Goal: Find specific fact

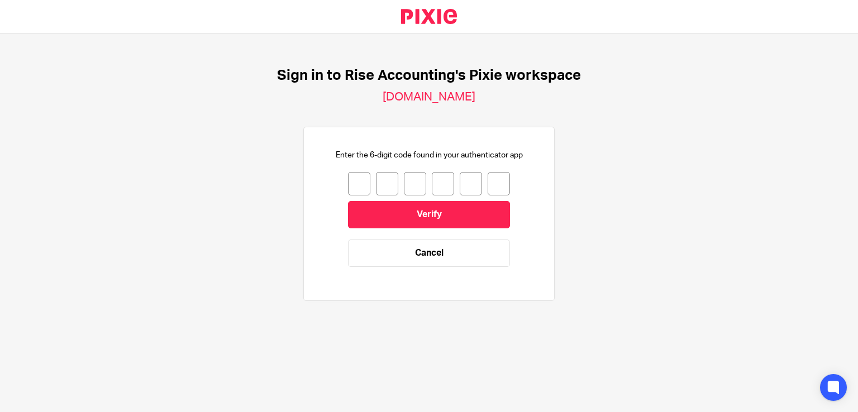
click at [358, 186] on input "number" at bounding box center [359, 183] width 22 height 23
type input "4"
type input "7"
type input "6"
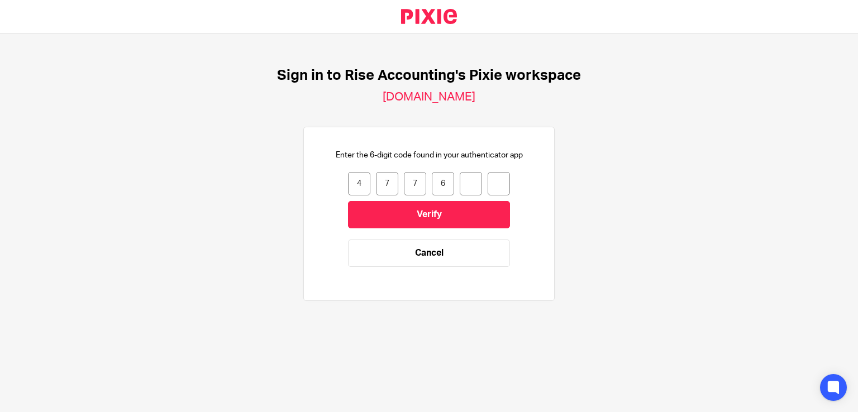
type input "8"
type input "7"
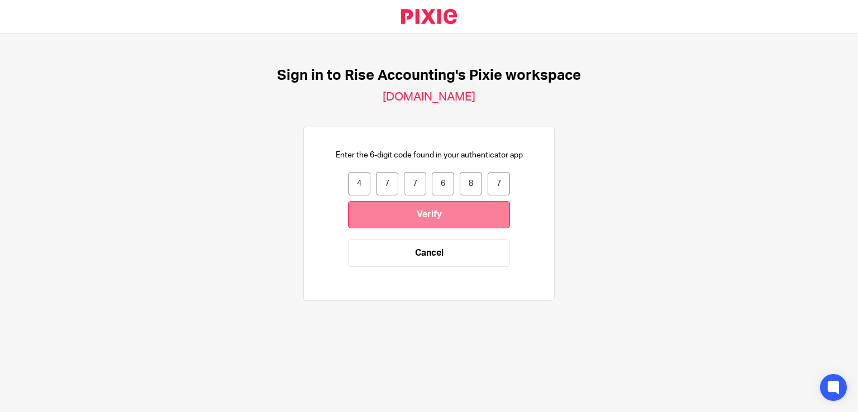
click at [421, 212] on input "Verify" at bounding box center [429, 214] width 162 height 27
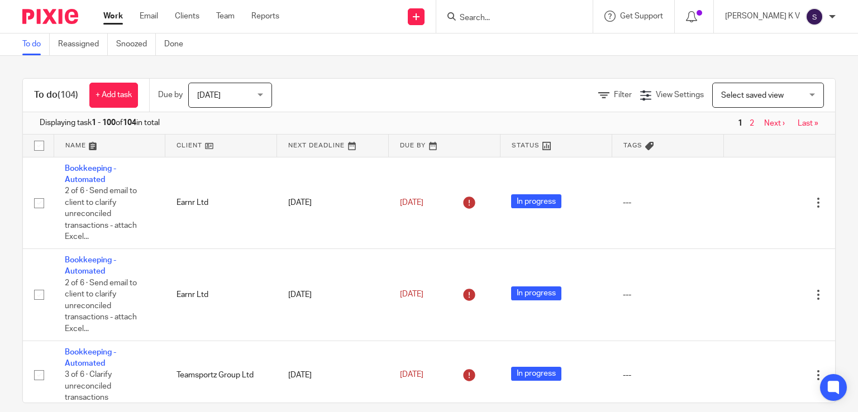
click at [496, 17] on input "Search" at bounding box center [509, 18] width 101 height 10
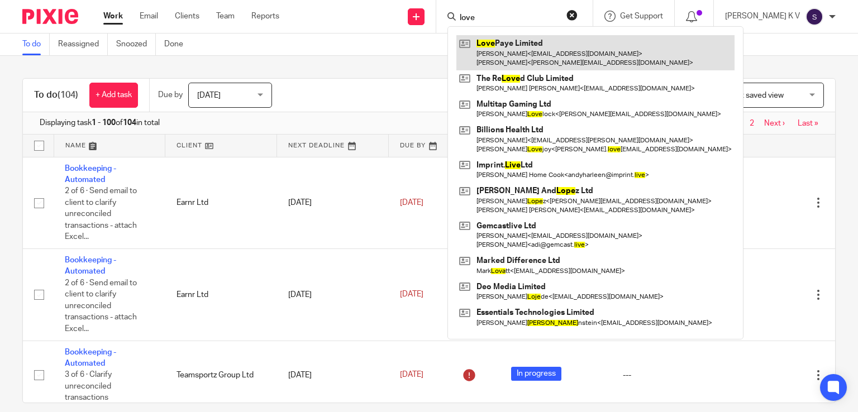
type input "love"
click at [536, 50] on link at bounding box center [595, 52] width 278 height 35
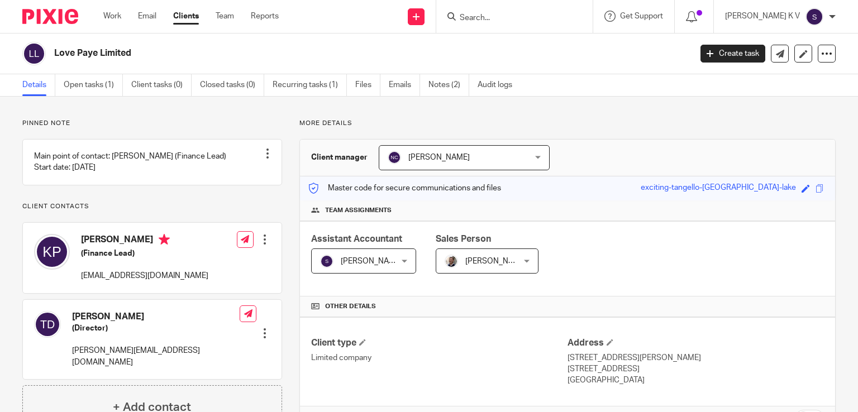
scroll to position [183, 0]
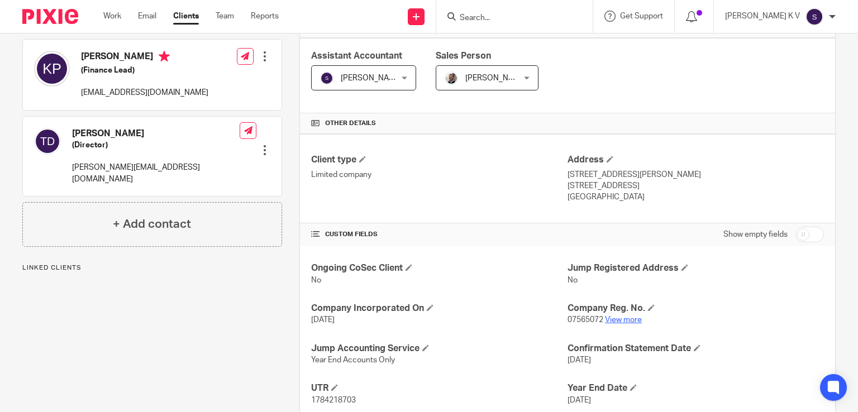
click at [628, 316] on link "View more" at bounding box center [623, 320] width 37 height 8
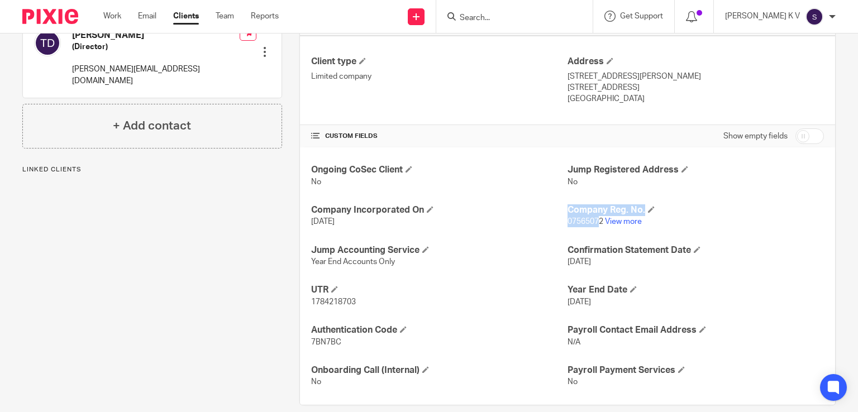
drag, startPoint x: 561, startPoint y: 220, endPoint x: 594, endPoint y: 222, distance: 33.6
click at [594, 222] on div "Ongoing CoSec Client No Jump Registered Address No Company Incorporated On [DAT…" at bounding box center [567, 276] width 535 height 258
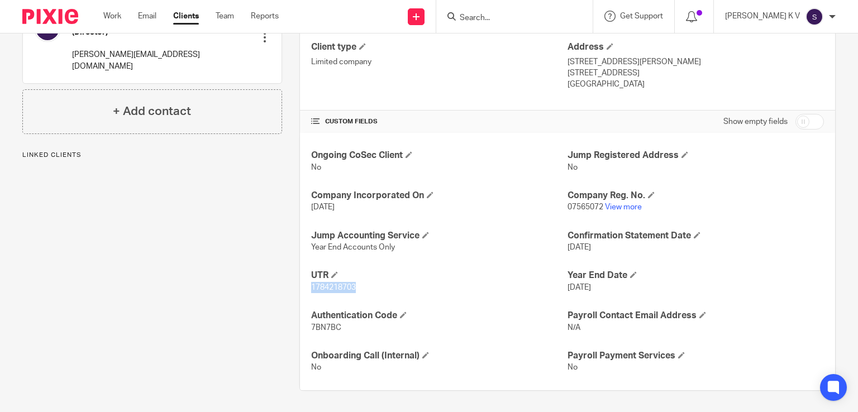
drag, startPoint x: 309, startPoint y: 286, endPoint x: 365, endPoint y: 284, distance: 55.3
click at [365, 284] on p "1784218703" at bounding box center [439, 287] width 256 height 11
copy span "1784218703"
drag, startPoint x: 312, startPoint y: 326, endPoint x: 333, endPoint y: 332, distance: 21.7
click at [333, 332] on div "Ongoing CoSec Client No Jump Registered Address No Company Incorporated On [DAT…" at bounding box center [567, 262] width 535 height 258
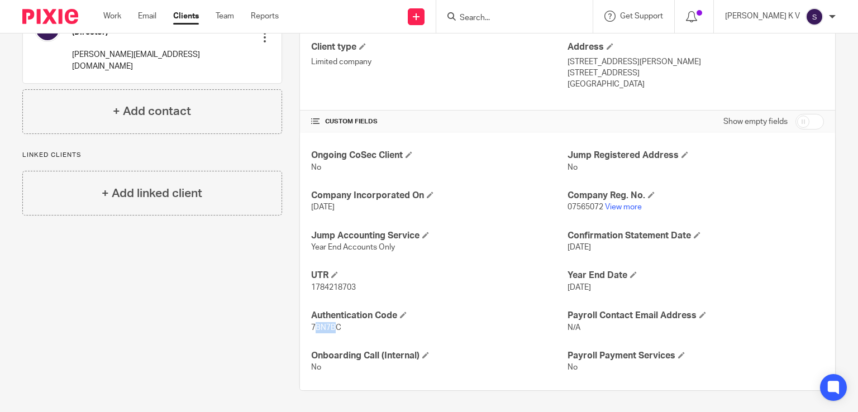
click at [333, 332] on div "Ongoing CoSec Client No Jump Registered Address No Company Incorporated On [DAT…" at bounding box center [567, 262] width 535 height 258
click at [336, 327] on span "7BN7BC" at bounding box center [326, 328] width 30 height 8
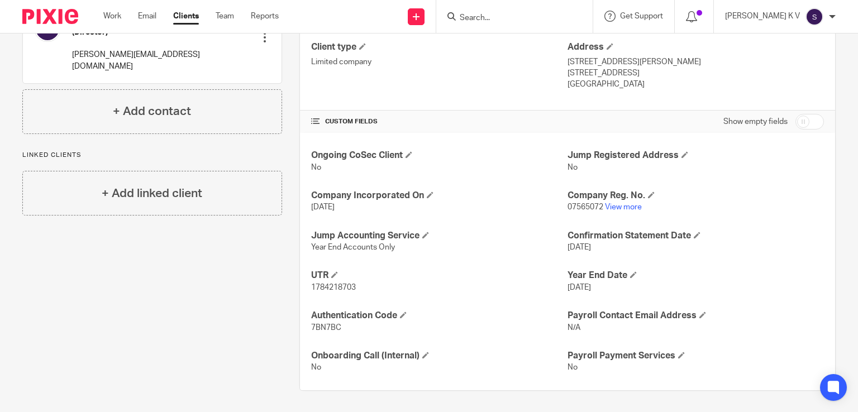
click at [337, 325] on span "7BN7BC" at bounding box center [326, 328] width 30 height 8
drag, startPoint x: 306, startPoint y: 326, endPoint x: 348, endPoint y: 333, distance: 43.1
click at [348, 333] on div "Ongoing CoSec Client No Jump Registered Address No Company Incorporated On [DAT…" at bounding box center [567, 262] width 535 height 258
copy span "7BN7BC"
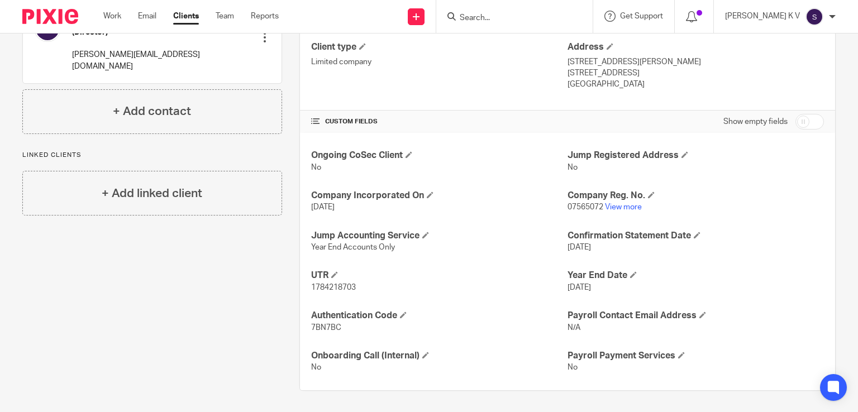
click at [437, 68] on div "Client type Limited company" at bounding box center [439, 65] width 256 height 49
click at [505, 18] on input "Search" at bounding box center [509, 18] width 101 height 10
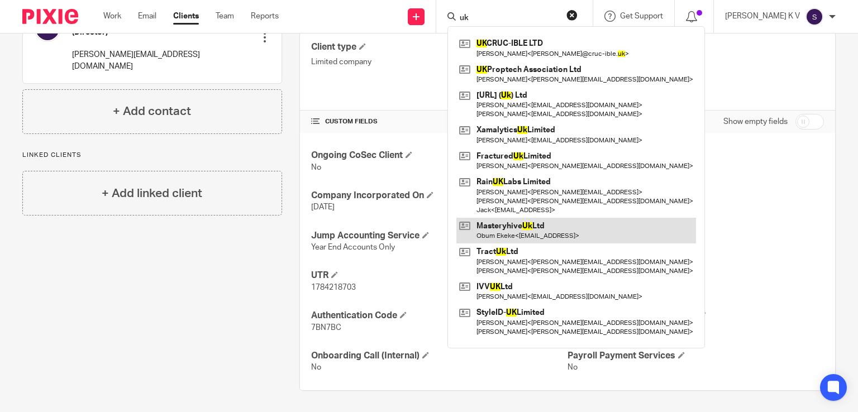
type input "u"
